Goal: Information Seeking & Learning: Check status

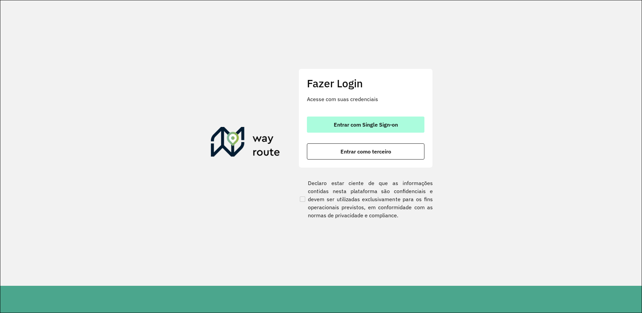
click at [351, 125] on span "Entrar com Single Sign-on" at bounding box center [366, 124] width 64 height 5
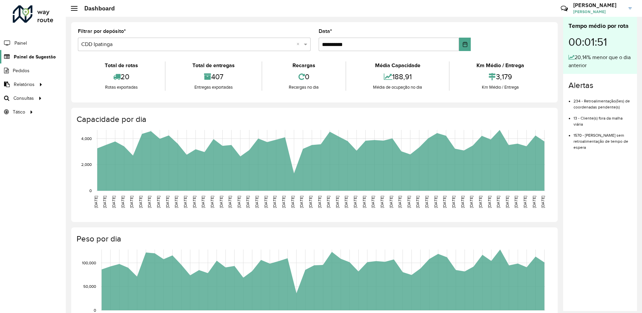
click at [35, 57] on span "Painel de Sugestão" at bounding box center [35, 56] width 42 height 7
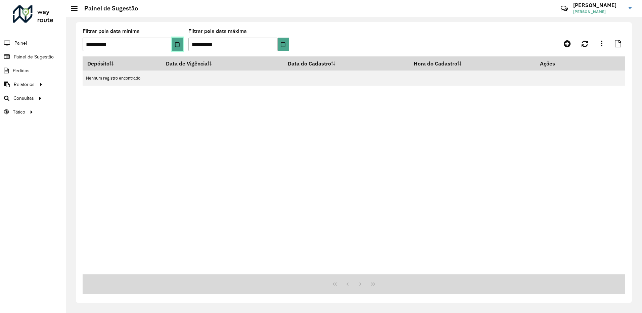
click at [177, 44] on icon "Choose Date" at bounding box center [177, 44] width 5 height 5
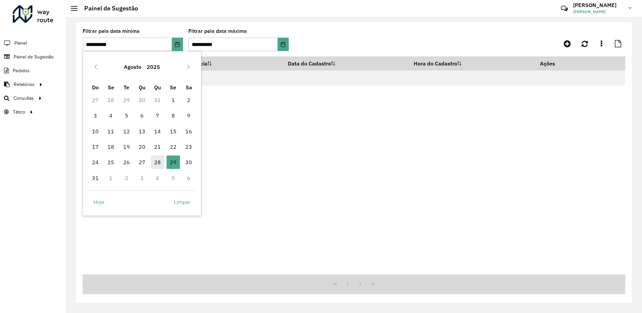
click at [160, 161] on span "28" at bounding box center [157, 162] width 13 height 13
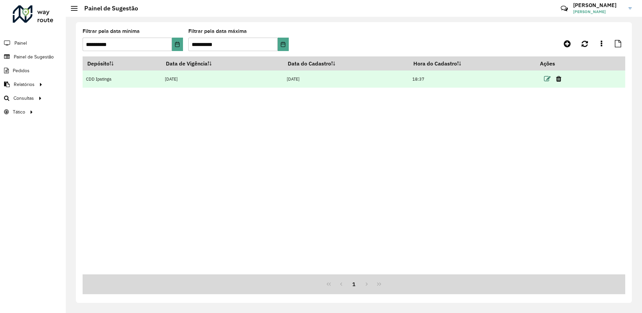
click at [548, 82] on icon at bounding box center [547, 79] width 7 height 7
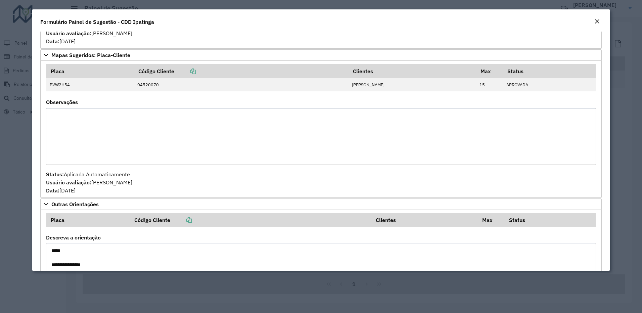
scroll to position [273, 0]
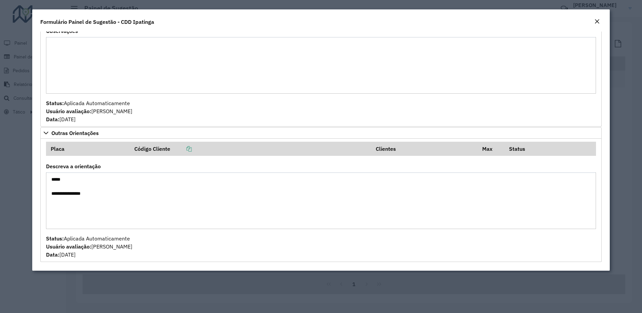
click at [433, 19] on div "Formulário Painel de Sugestão - CDD Ipatinga" at bounding box center [321, 20] width 578 height 22
click at [597, 22] on em "Close" at bounding box center [597, 21] width 5 height 5
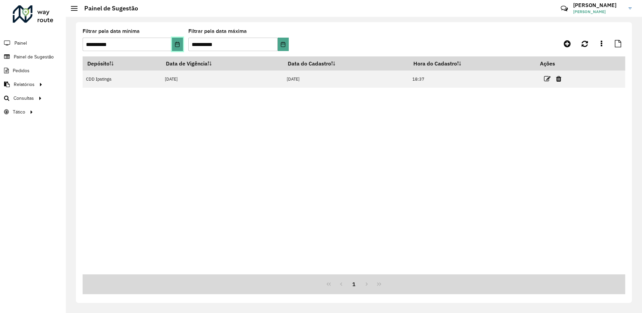
click at [176, 43] on icon "Choose Date" at bounding box center [177, 44] width 5 height 5
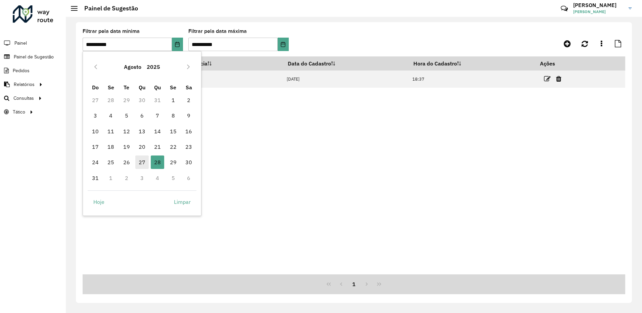
click at [142, 162] on span "27" at bounding box center [141, 162] width 13 height 13
type input "**********"
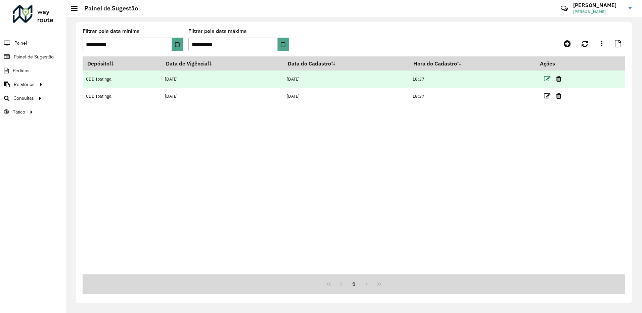
click at [548, 80] on icon at bounding box center [547, 79] width 7 height 7
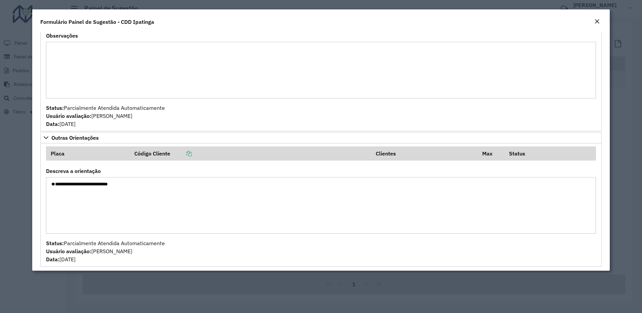
scroll to position [240, 0]
